Goal: Information Seeking & Learning: Find specific fact

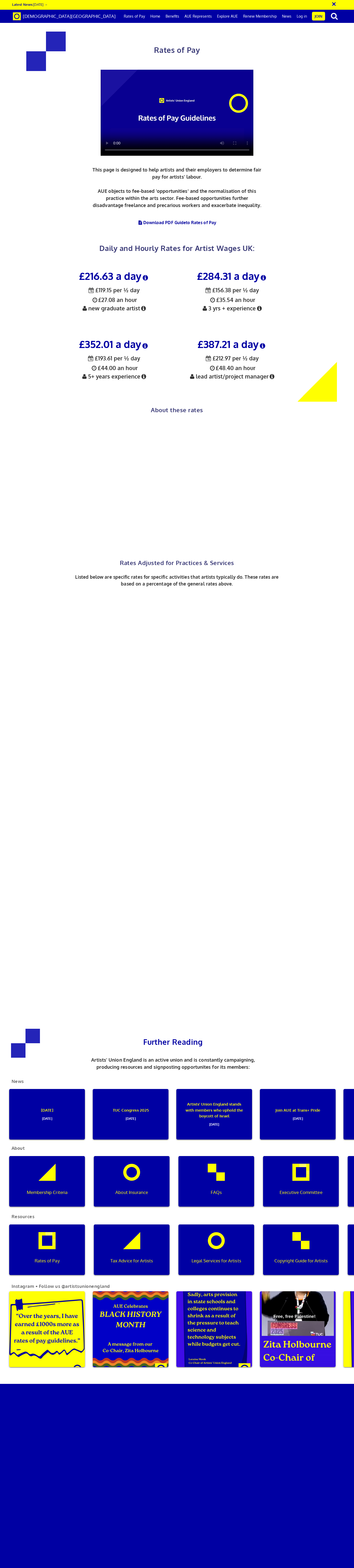
scroll to position [223, 0]
copy span "5+ years experience"
drag, startPoint x: 88, startPoint y: 150, endPoint x: 141, endPoint y: 151, distance: 53.0
click at [141, 355] on span "½ £193.61 per ½ day £44.00 an hour 5+ years experience" at bounding box center [114, 367] width 66 height 25
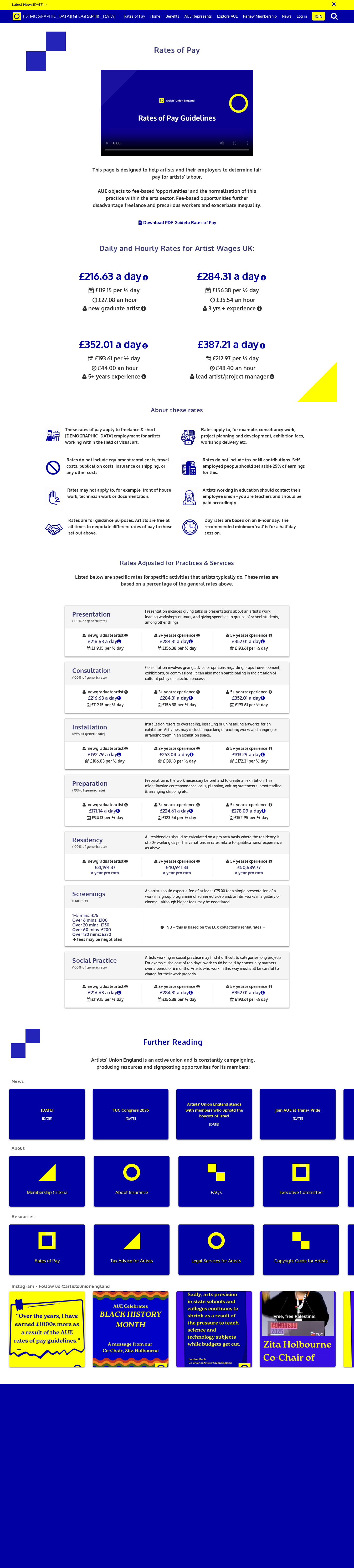
scroll to position [671, 0]
drag, startPoint x: 231, startPoint y: 138, endPoint x: 261, endPoint y: 138, distance: 30.0
click at [261, 808] on h4 "£278.09 a day" at bounding box center [249, 811] width 72 height 6
click at [266, 808] on icon at bounding box center [263, 811] width 6 height 5
click at [282, 802] on div "5+ years experience £278.09 a day ½ £152.95 per ½ day" at bounding box center [249, 811] width 72 height 20
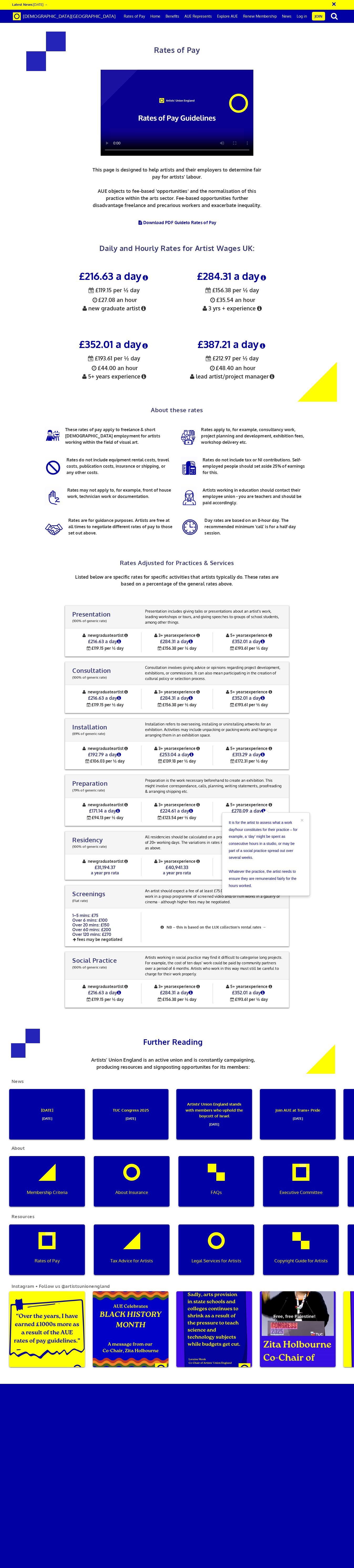
scroll to position [251, 0]
drag, startPoint x: 196, startPoint y: 91, endPoint x: 260, endPoint y: 89, distance: 64.0
click at [260, 338] on h3 "£387.21 a day" at bounding box center [232, 344] width 110 height 11
copy h3 "£387.21 a day"
drag, startPoint x: 196, startPoint y: 122, endPoint x: 223, endPoint y: 123, distance: 27.0
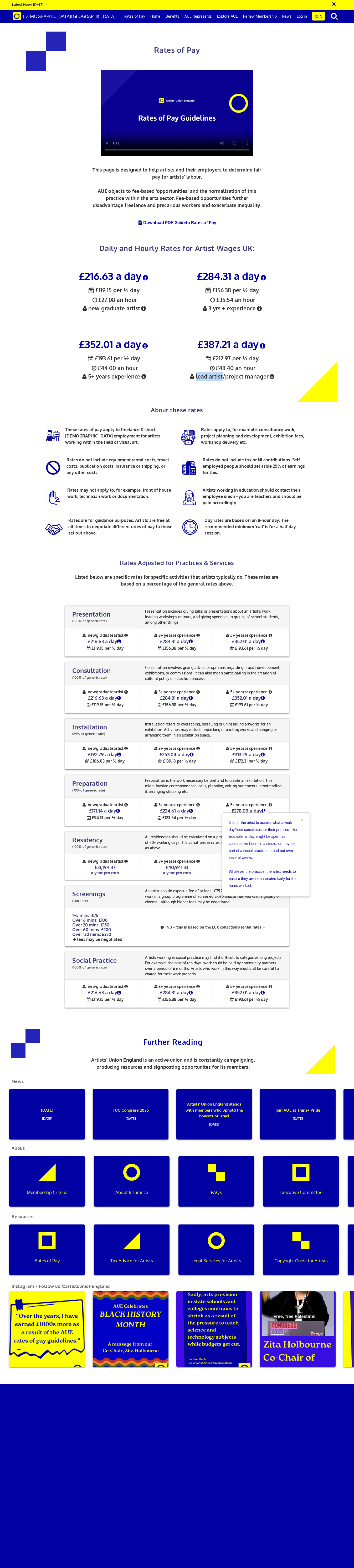
click at [223, 355] on span "½ £212.97 per ½ day £48.40 an hour lead artist/project manager" at bounding box center [232, 367] width 87 height 25
